Goal: Information Seeking & Learning: Learn about a topic

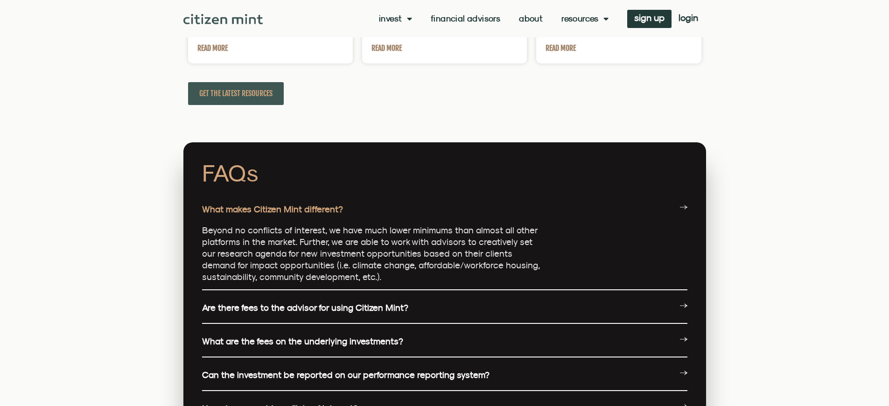
click at [271, 204] on link "What makes Citizen Mint different?" at bounding box center [272, 209] width 141 height 10
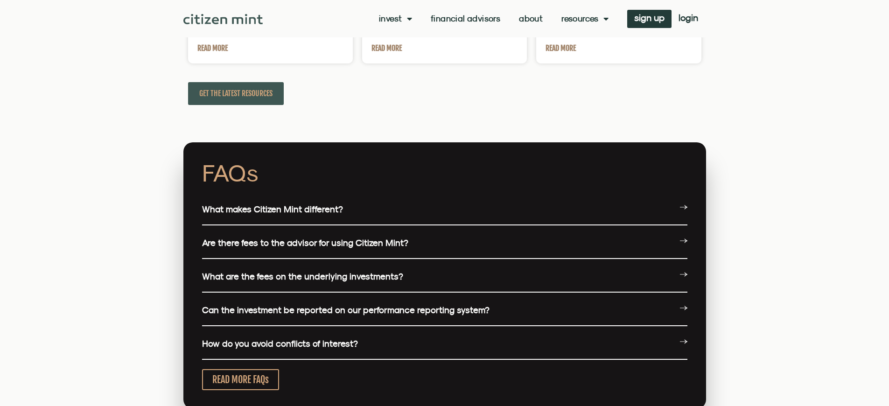
click at [271, 204] on link "What makes Citizen Mint different?" at bounding box center [272, 209] width 141 height 10
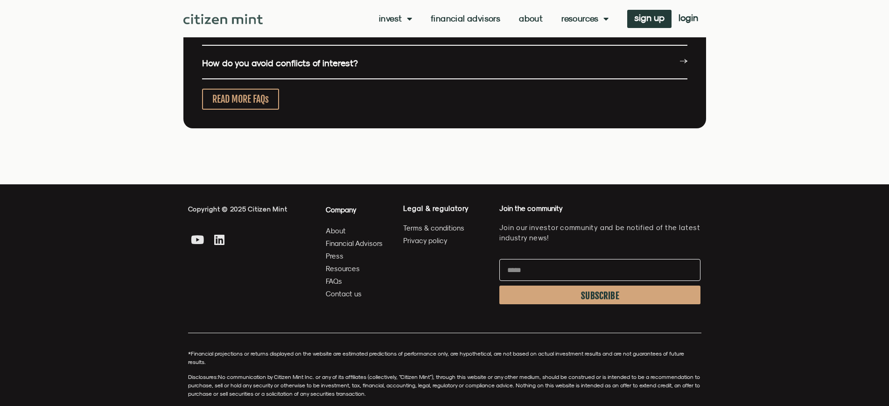
scroll to position [2426, 0]
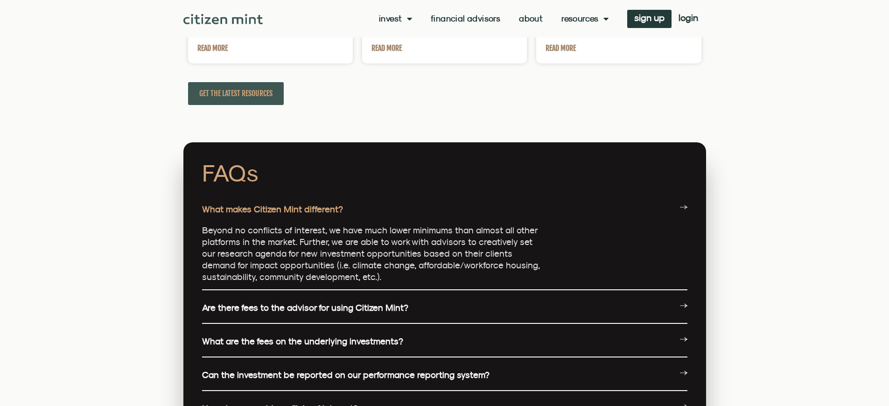
click at [271, 204] on link "What makes Citizen Mint different?" at bounding box center [272, 209] width 141 height 10
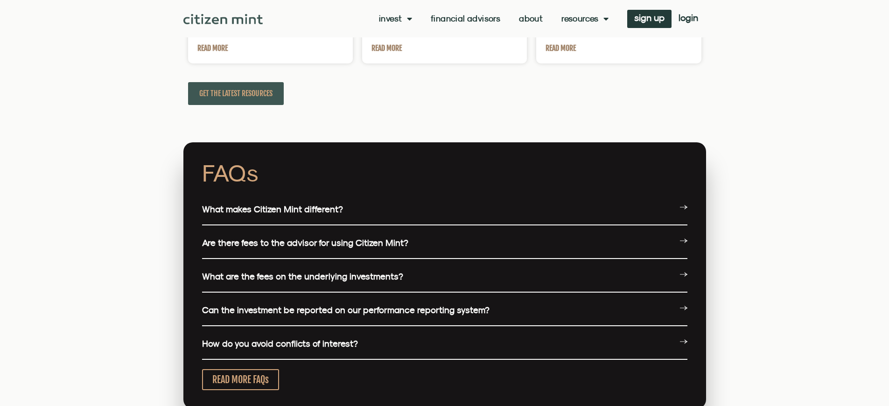
click at [302, 238] on link "Are there fees to the advisor for using Citizen Mint?" at bounding box center [305, 243] width 206 height 10
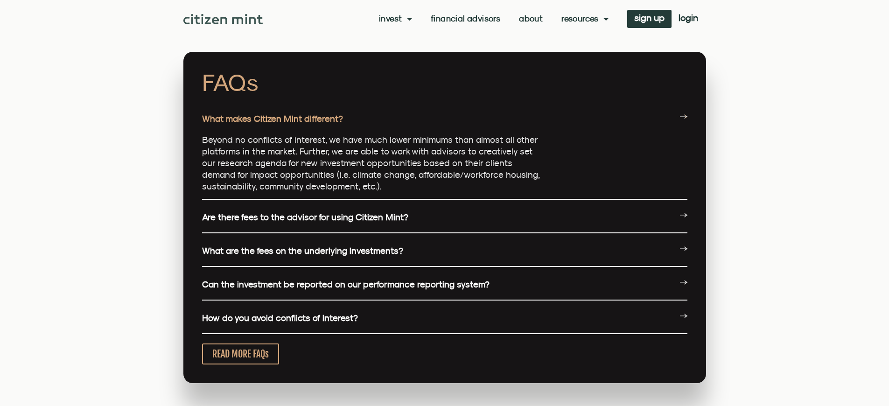
click at [271, 113] on link "What makes Citizen Mint different?" at bounding box center [272, 118] width 141 height 10
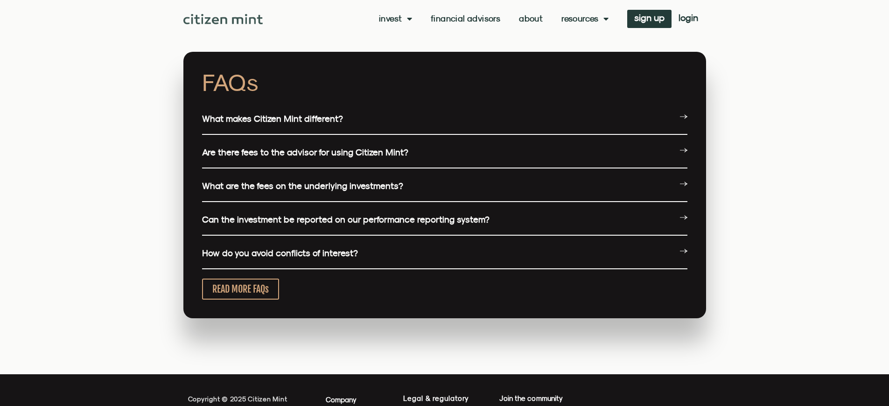
click at [271, 113] on link "What makes Citizen Mint different?" at bounding box center [272, 118] width 141 height 10
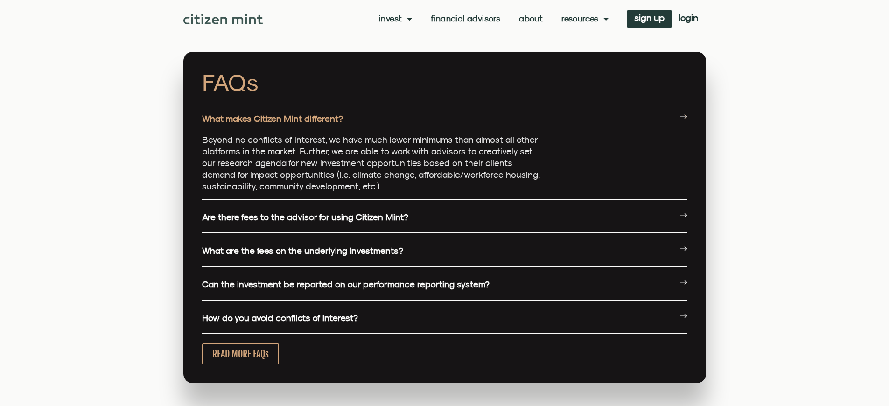
click at [302, 212] on link "Are there fees to the advisor for using Citizen Mint?" at bounding box center [305, 217] width 206 height 10
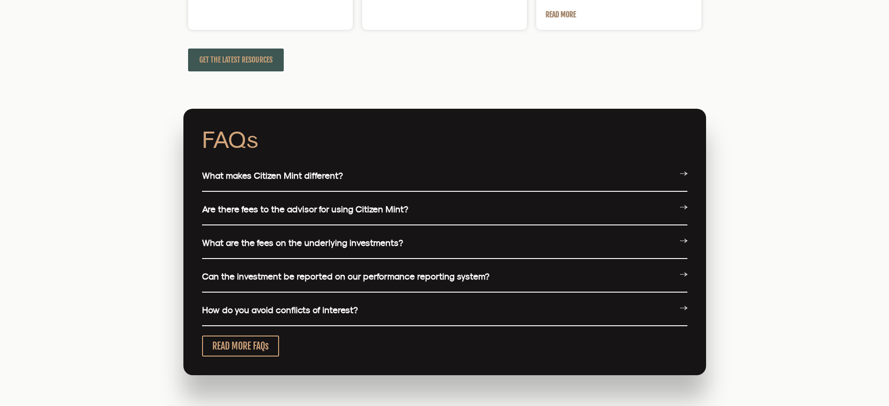
click at [271, 170] on link "What makes Citizen Mint different?" at bounding box center [272, 175] width 141 height 10
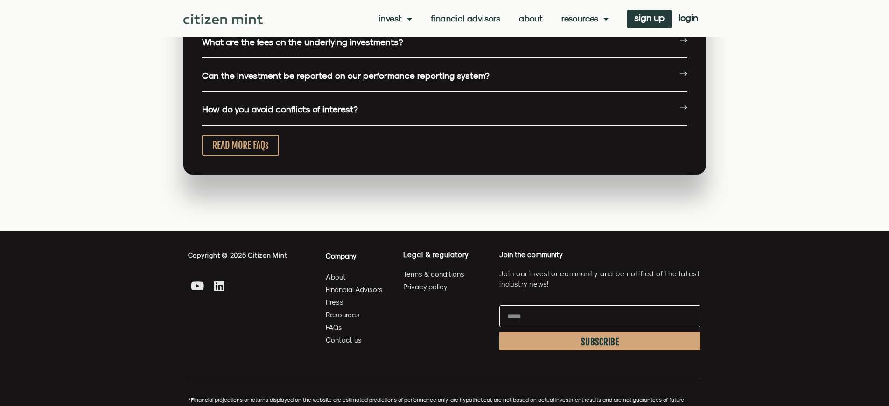
scroll to position [2270, 0]
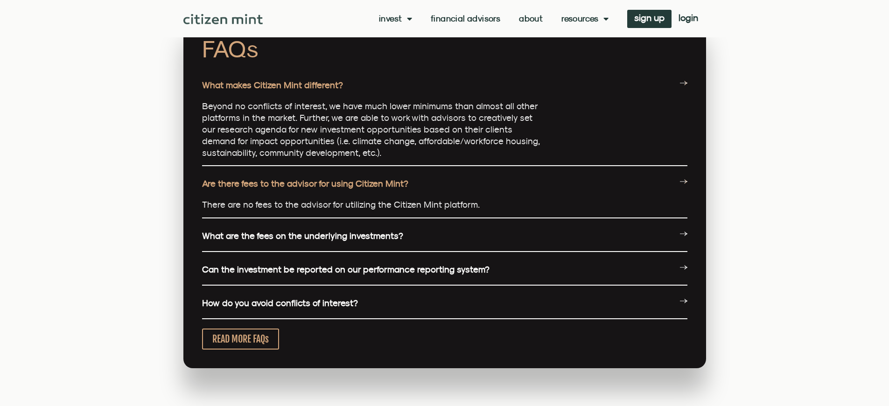
click at [271, 80] on link "What makes Citizen Mint different?" at bounding box center [272, 85] width 141 height 10
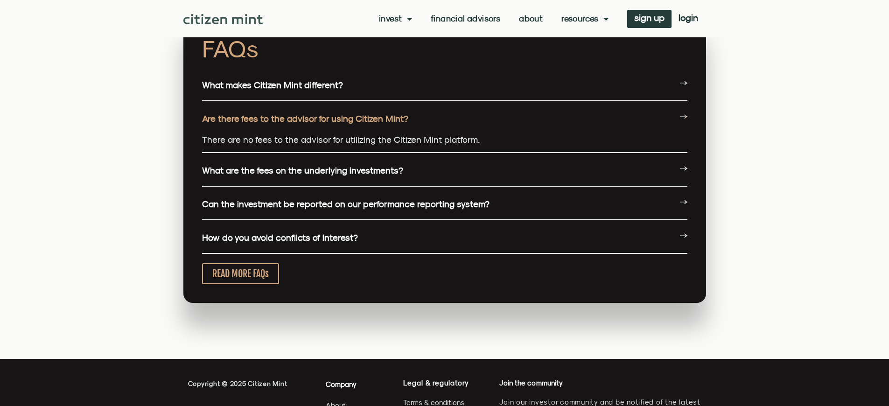
click at [302, 113] on link "Are there fees to the advisor for using Citizen Mint?" at bounding box center [305, 118] width 206 height 10
